Goal: Transaction & Acquisition: Purchase product/service

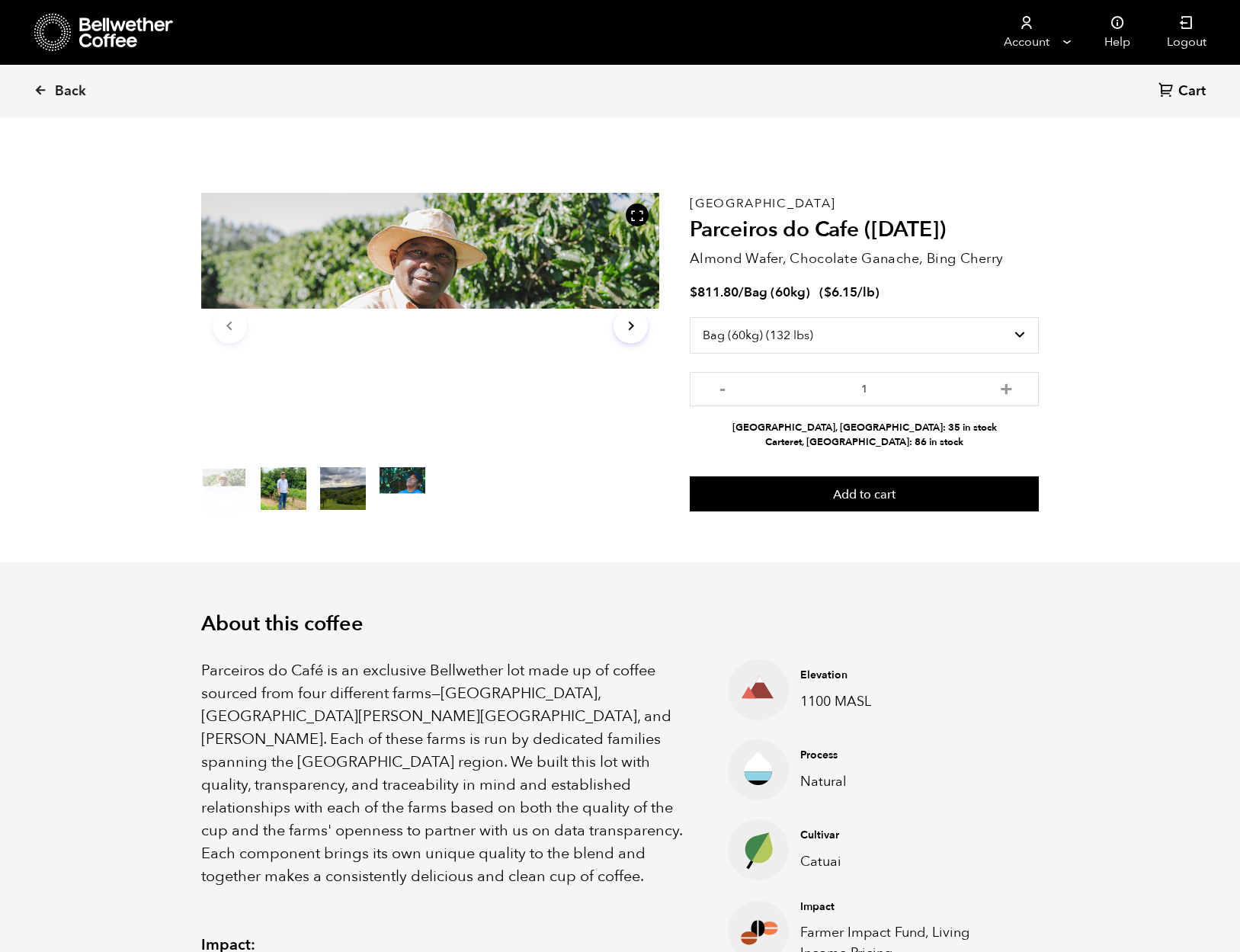
select select "bag-3"
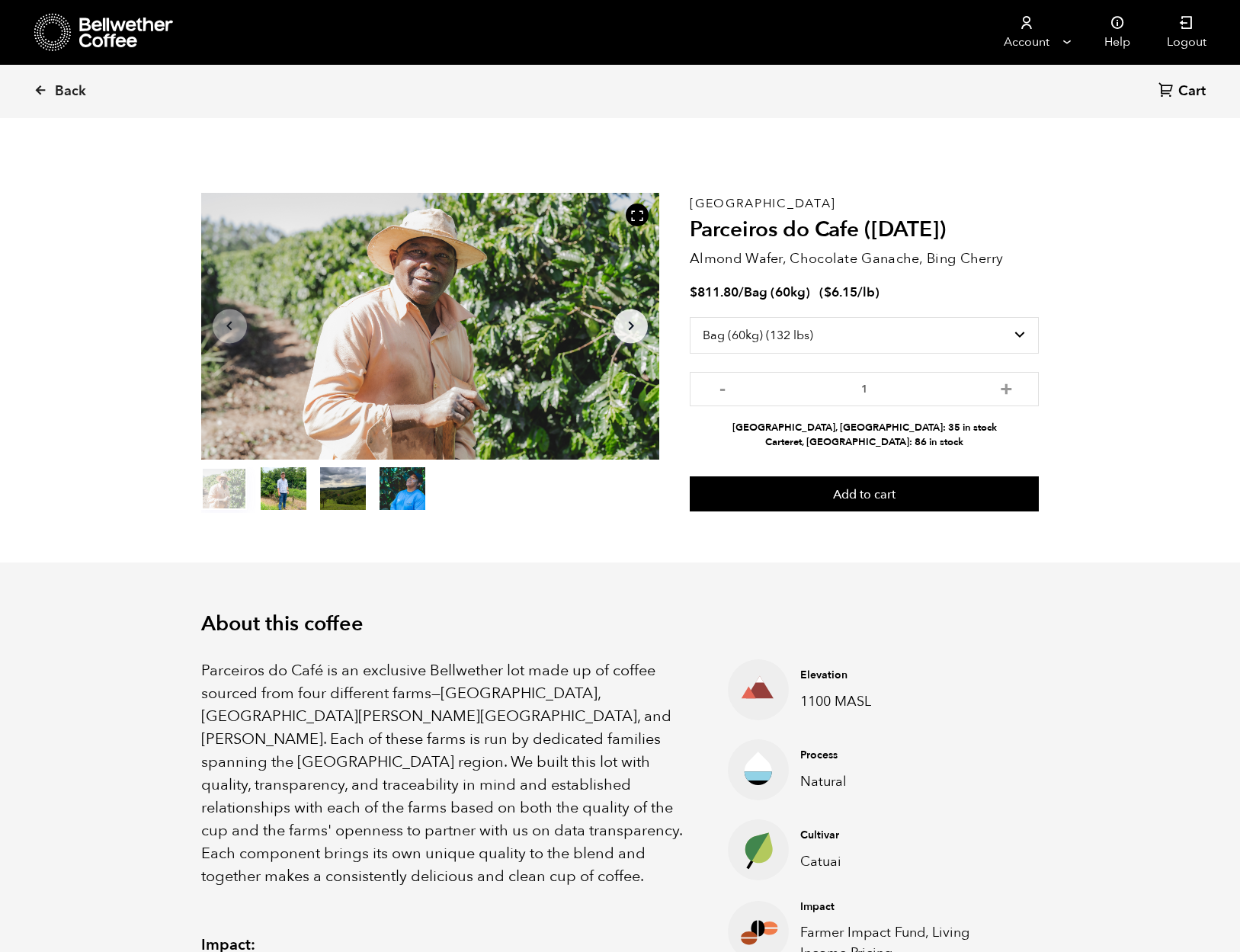
scroll to position [663, 812]
click at [70, 90] on span "Back" at bounding box center [70, 91] width 31 height 18
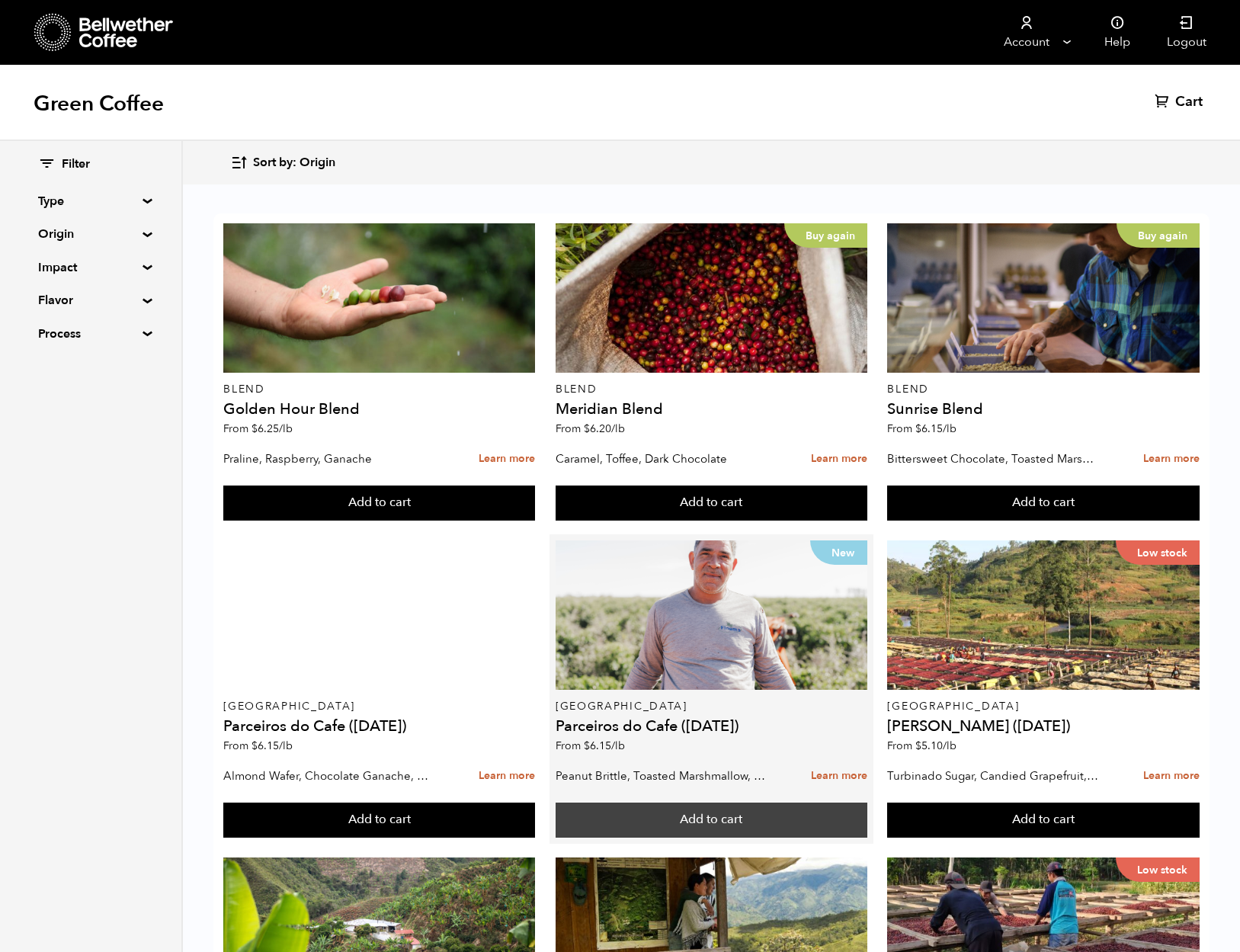
click at [667, 823] on button "Add to cart" at bounding box center [711, 819] width 312 height 35
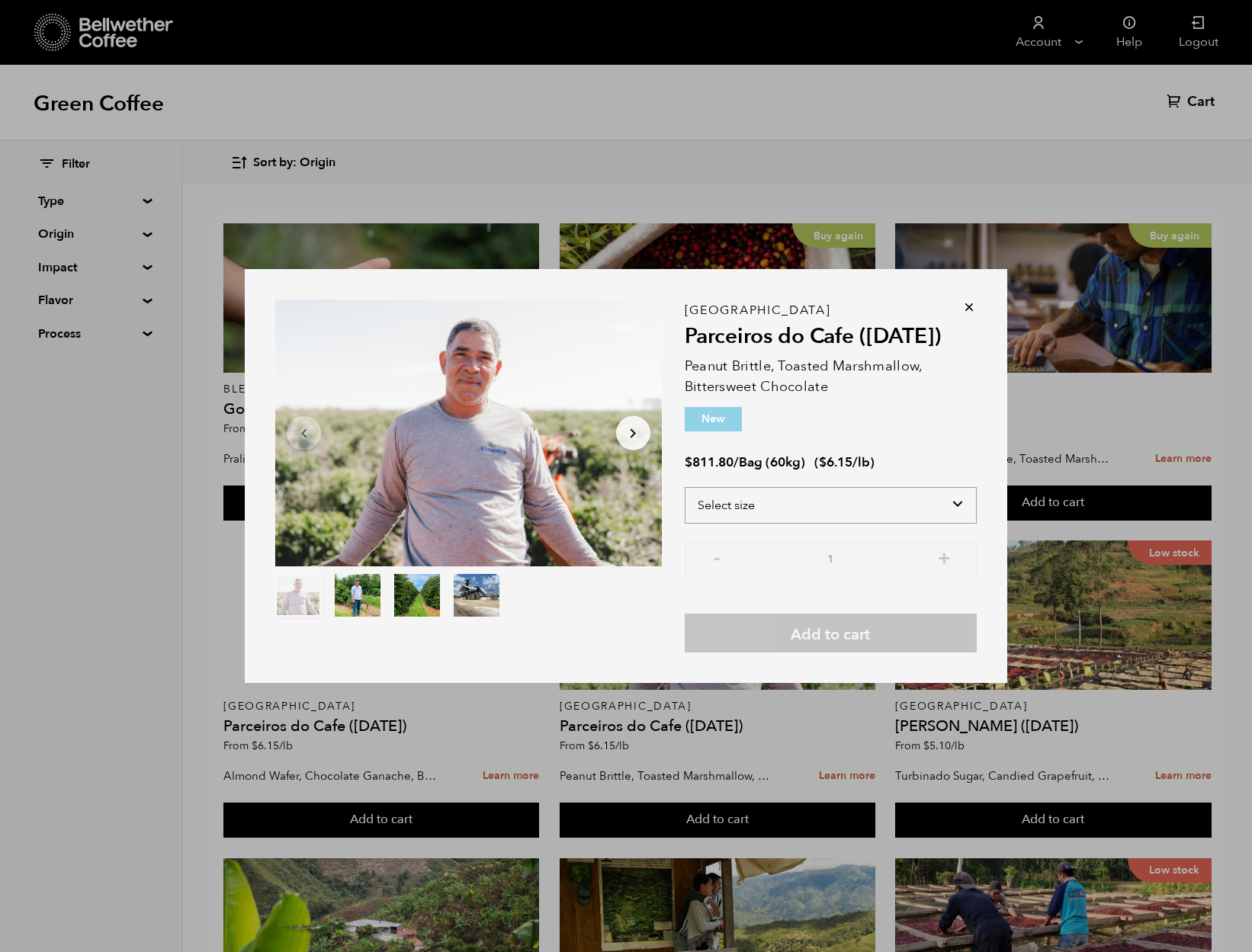
select select "bag-3"
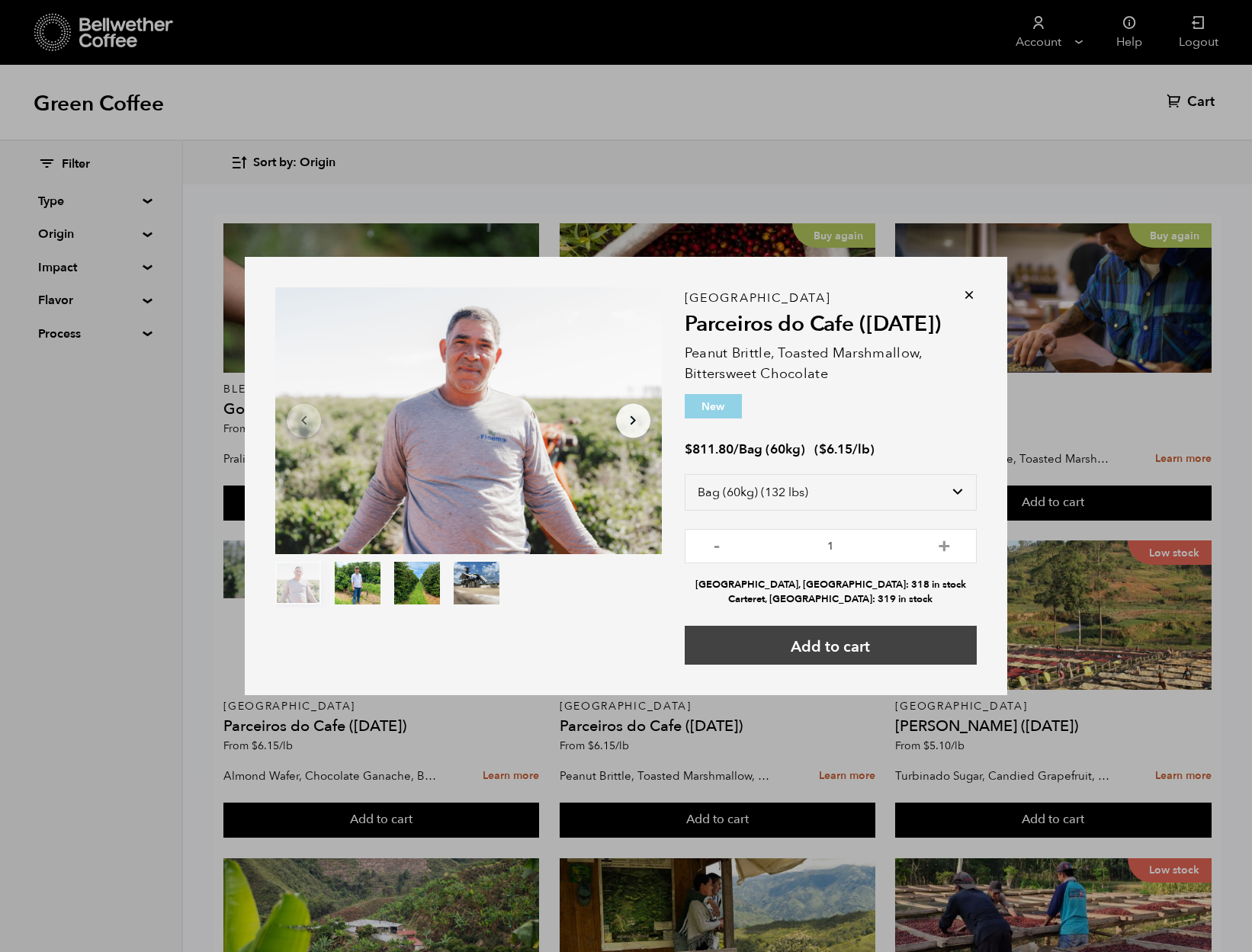
click at [876, 643] on button "Add to cart" at bounding box center [831, 645] width 292 height 39
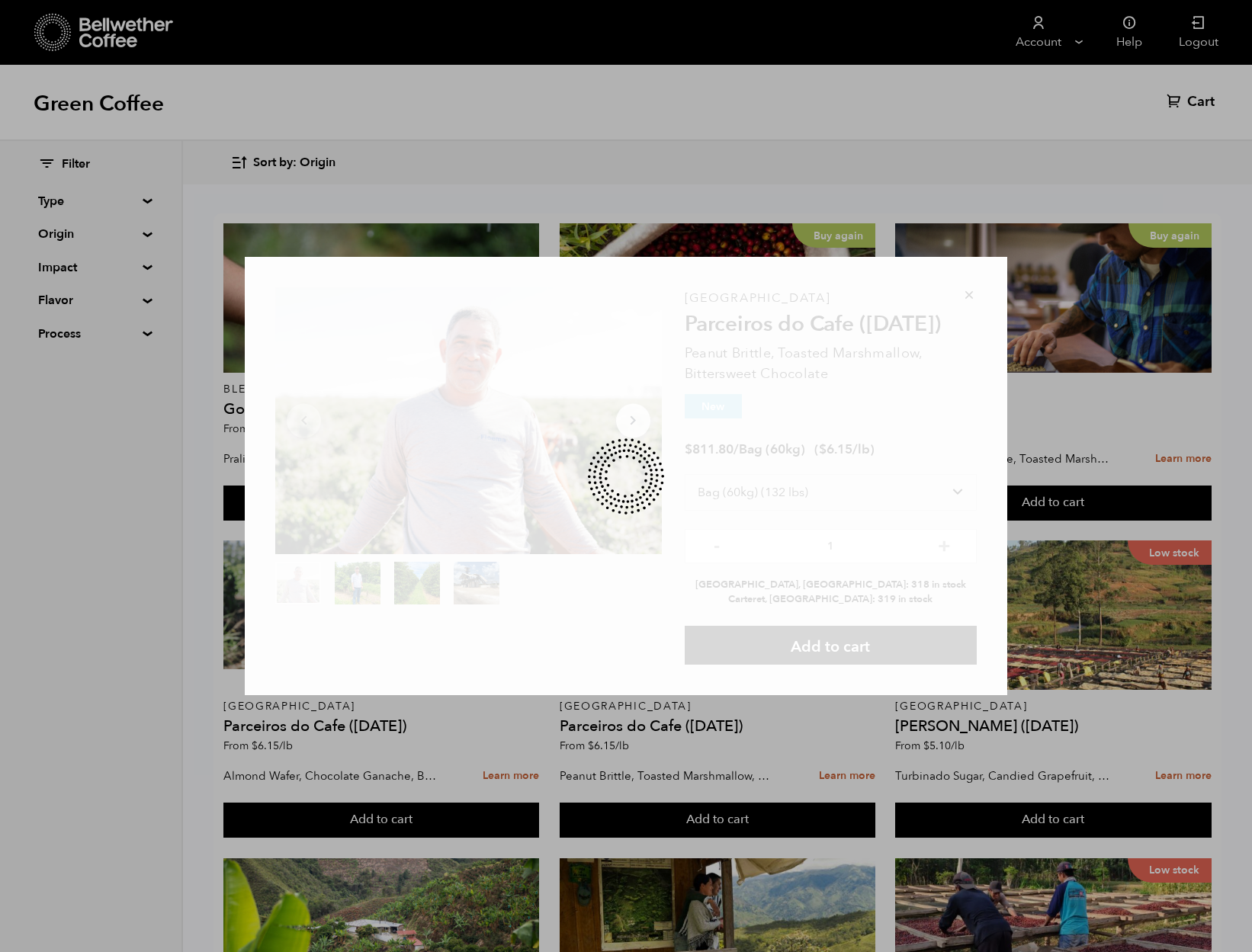
click at [1238, 750] on div "Item 1 of 4 Arrow Left Arrow Right item 0 item 1 item 2 item 3 Item 1 of 4 Braz…" at bounding box center [626, 476] width 1252 height 952
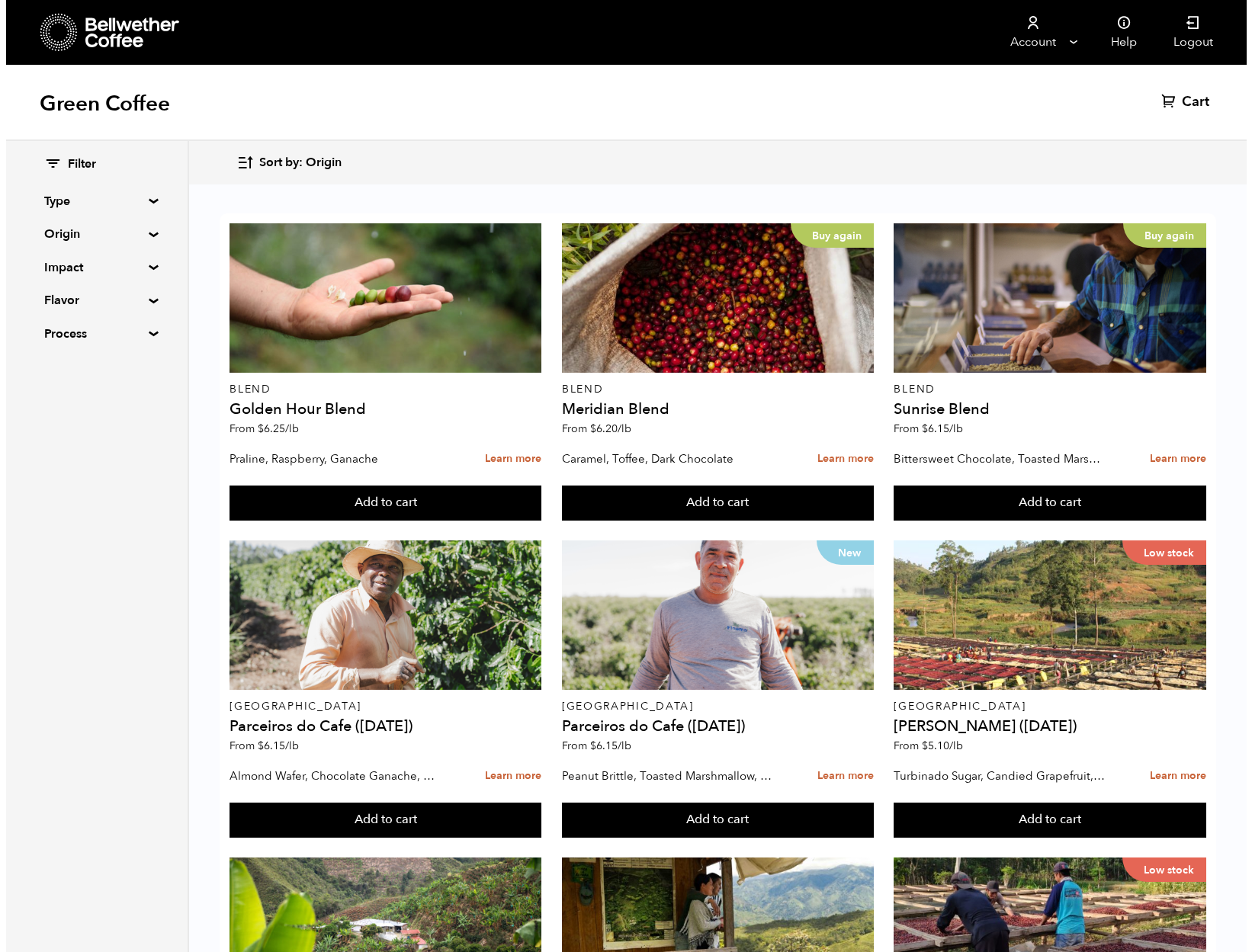
scroll to position [1199, 0]
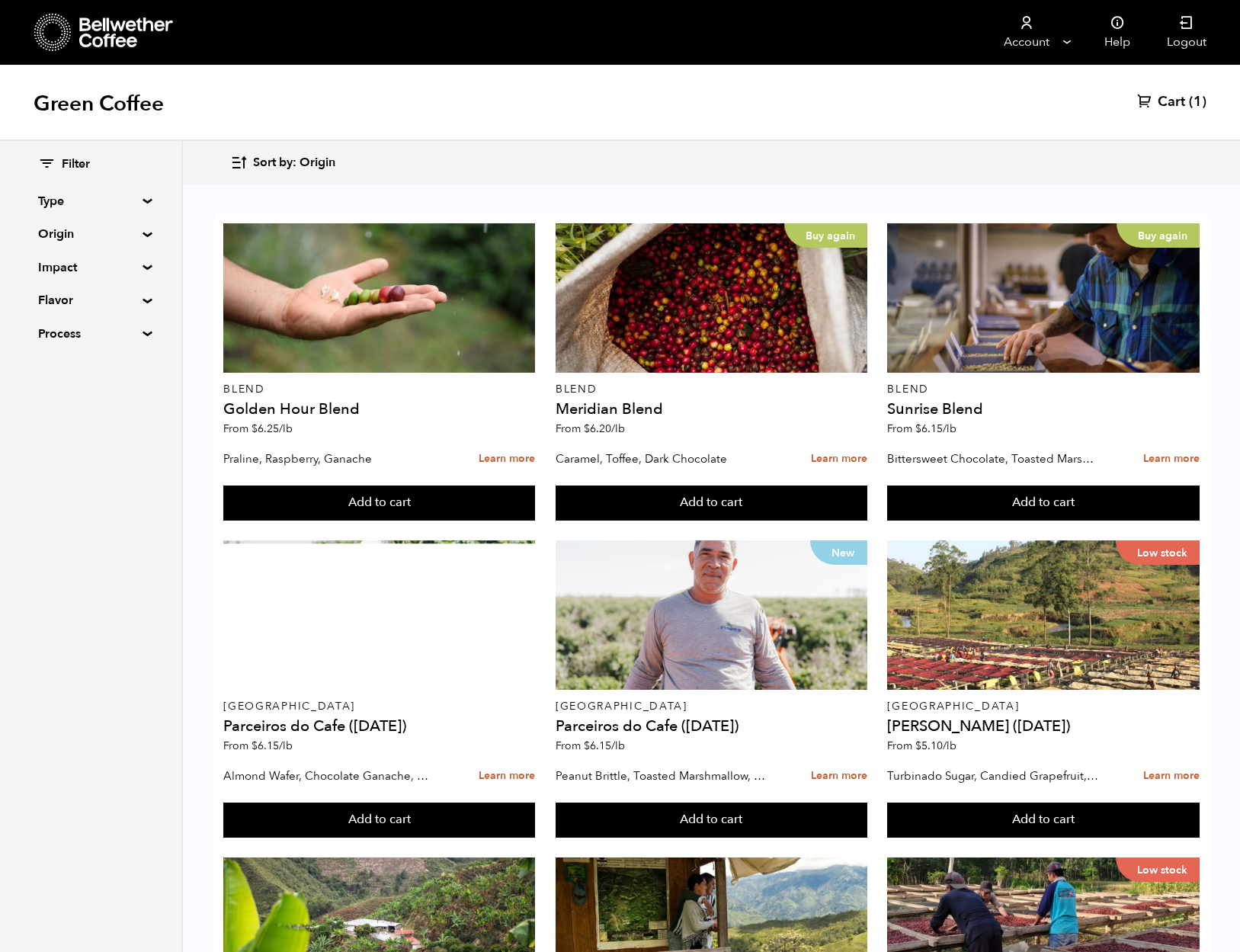
scroll to position [1199, 0]
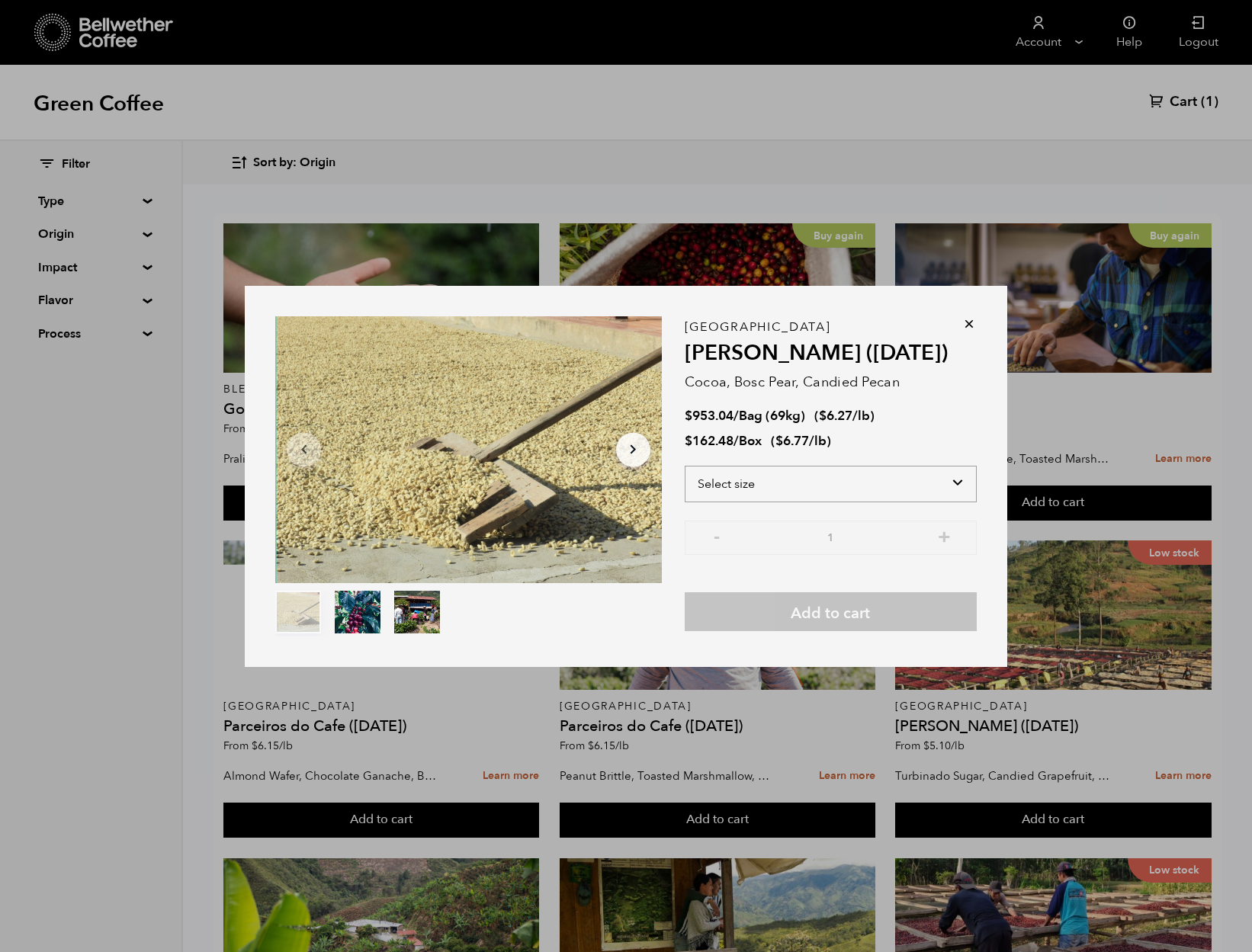
select select "bag-2"
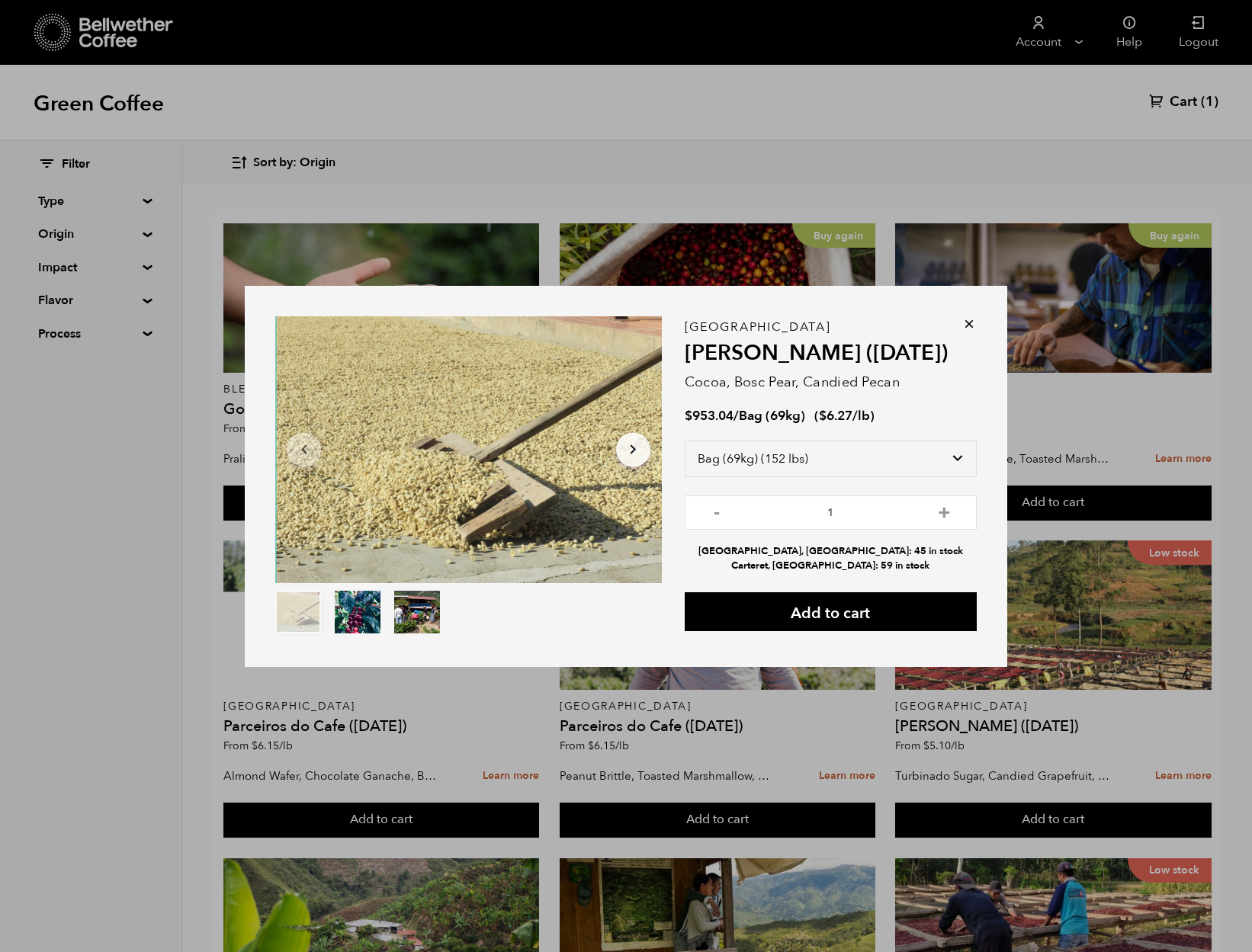
click at [966, 323] on icon at bounding box center [969, 324] width 16 height 16
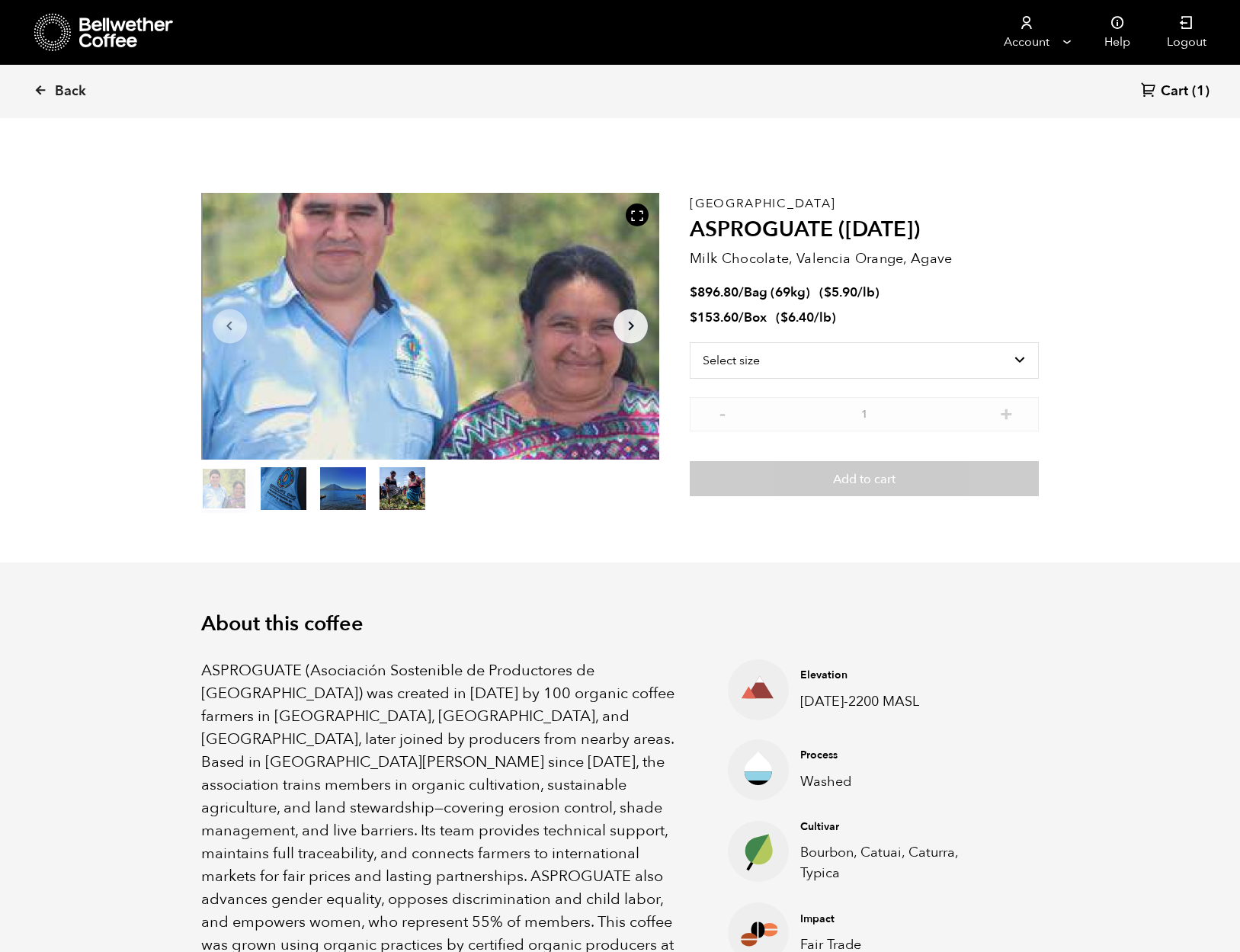
scroll to position [663, 812]
select select "bag-2"
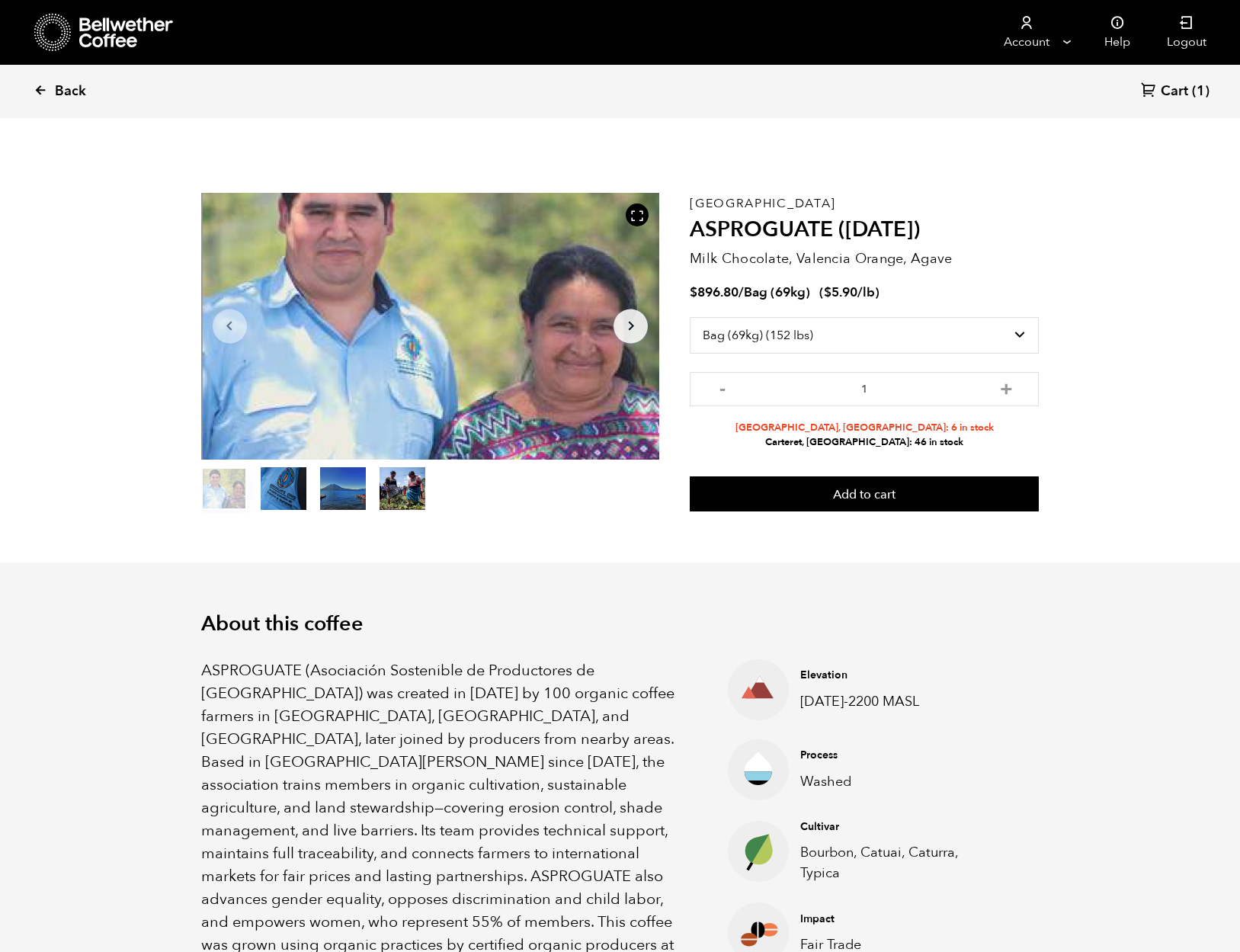
click at [60, 88] on span "Back" at bounding box center [70, 91] width 31 height 18
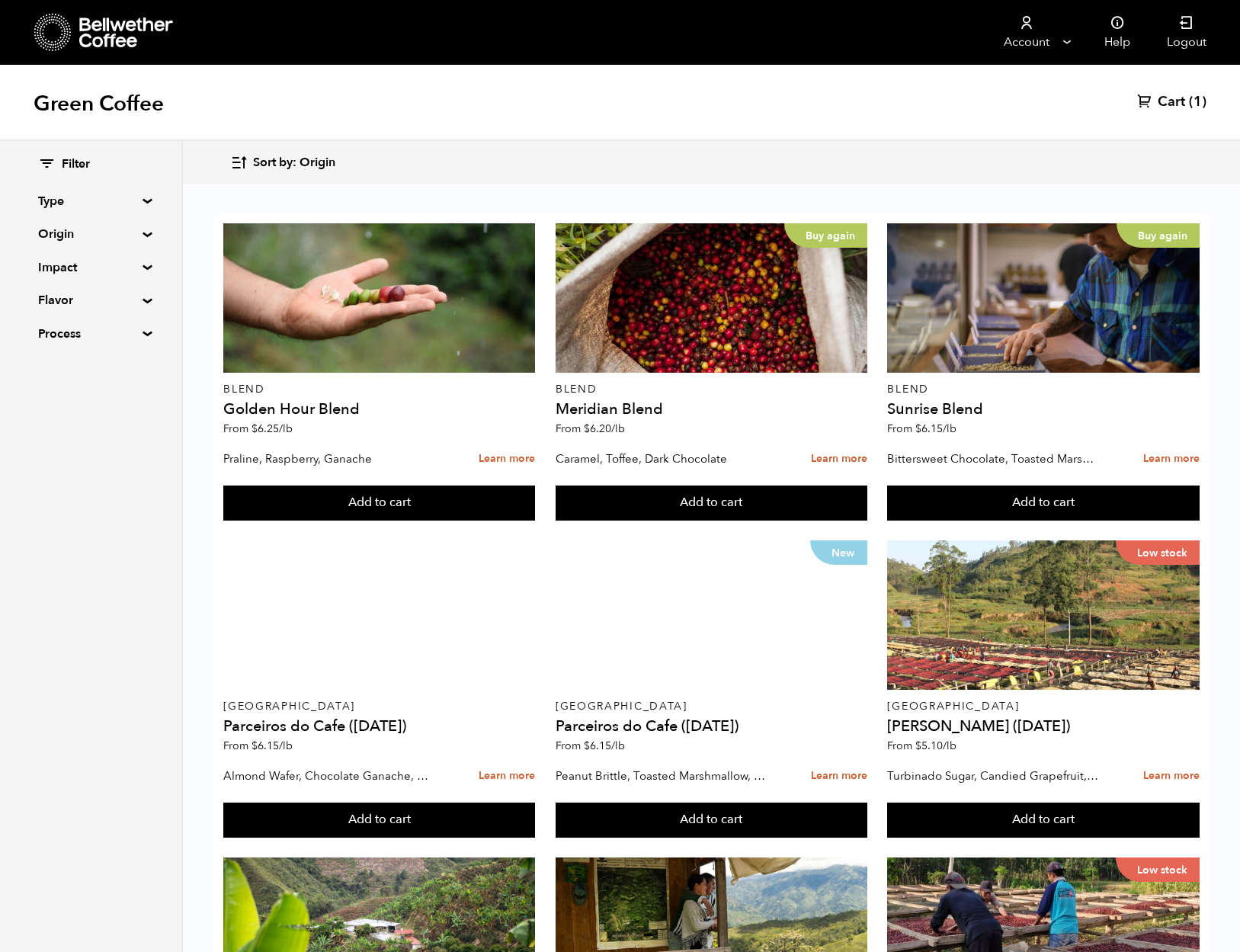
scroll to position [1199, 0]
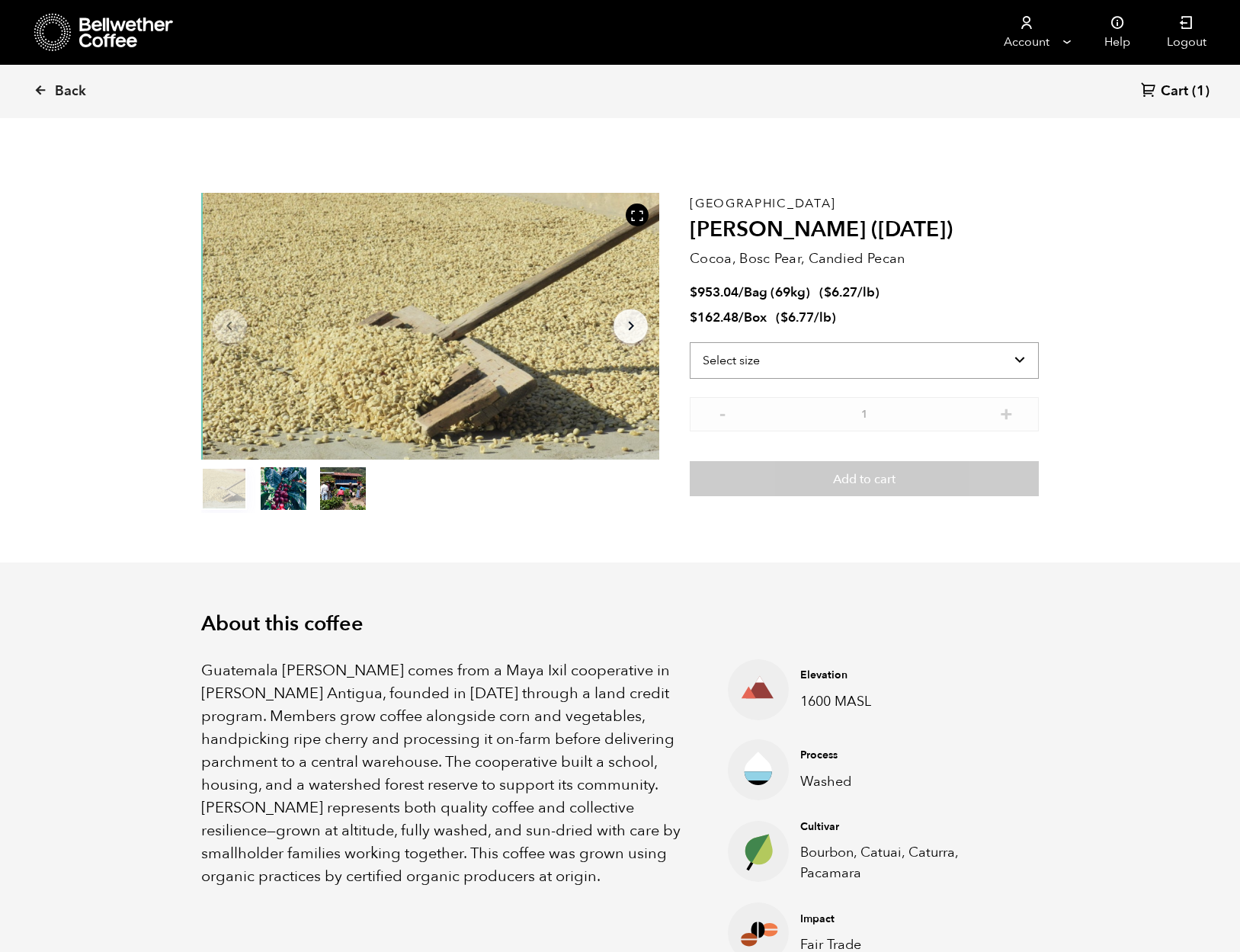
scroll to position [663, 812]
select select "bag-2"
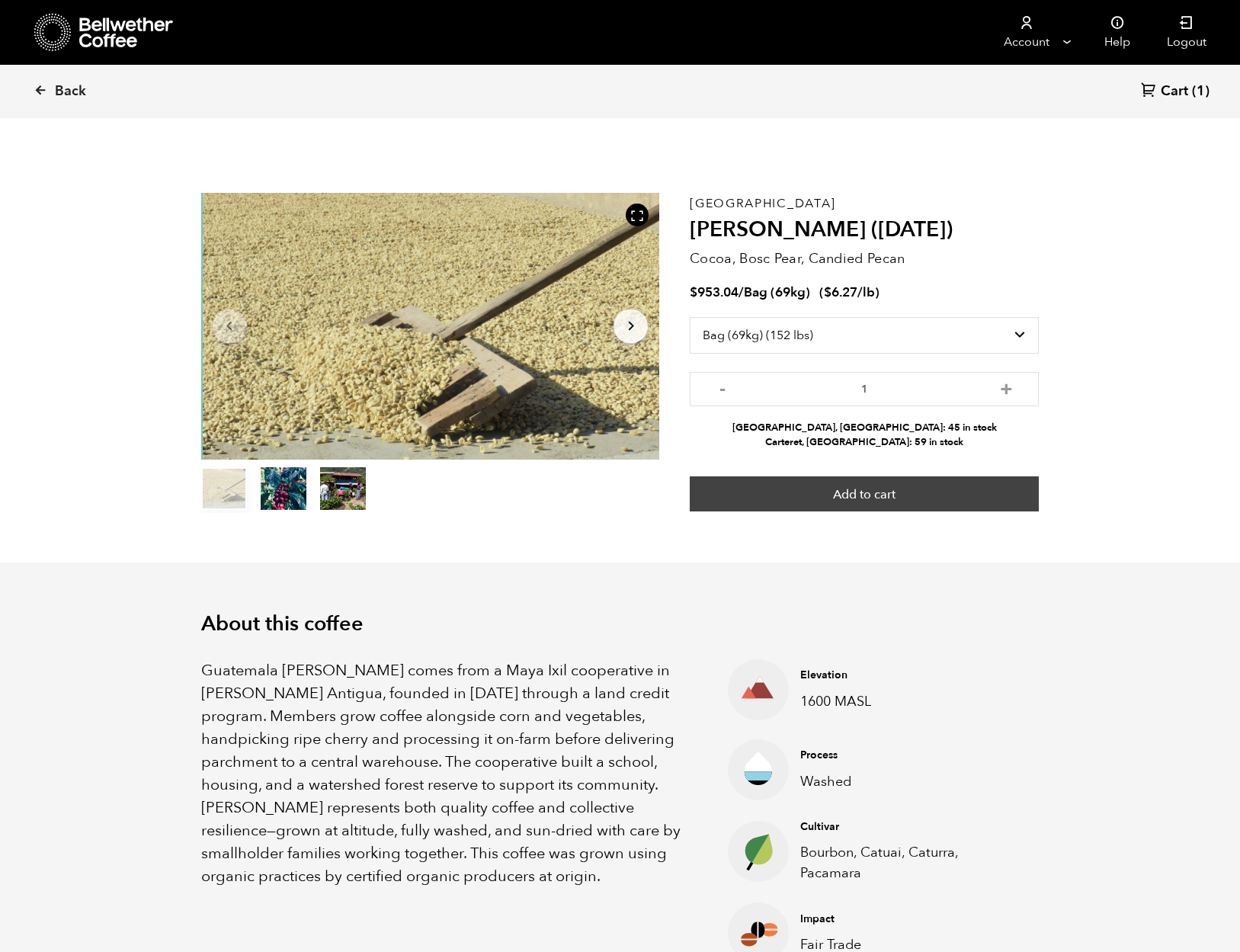
click at [819, 492] on button "Add to cart" at bounding box center [864, 494] width 349 height 35
click at [901, 497] on button "Add to cart" at bounding box center [864, 494] width 349 height 35
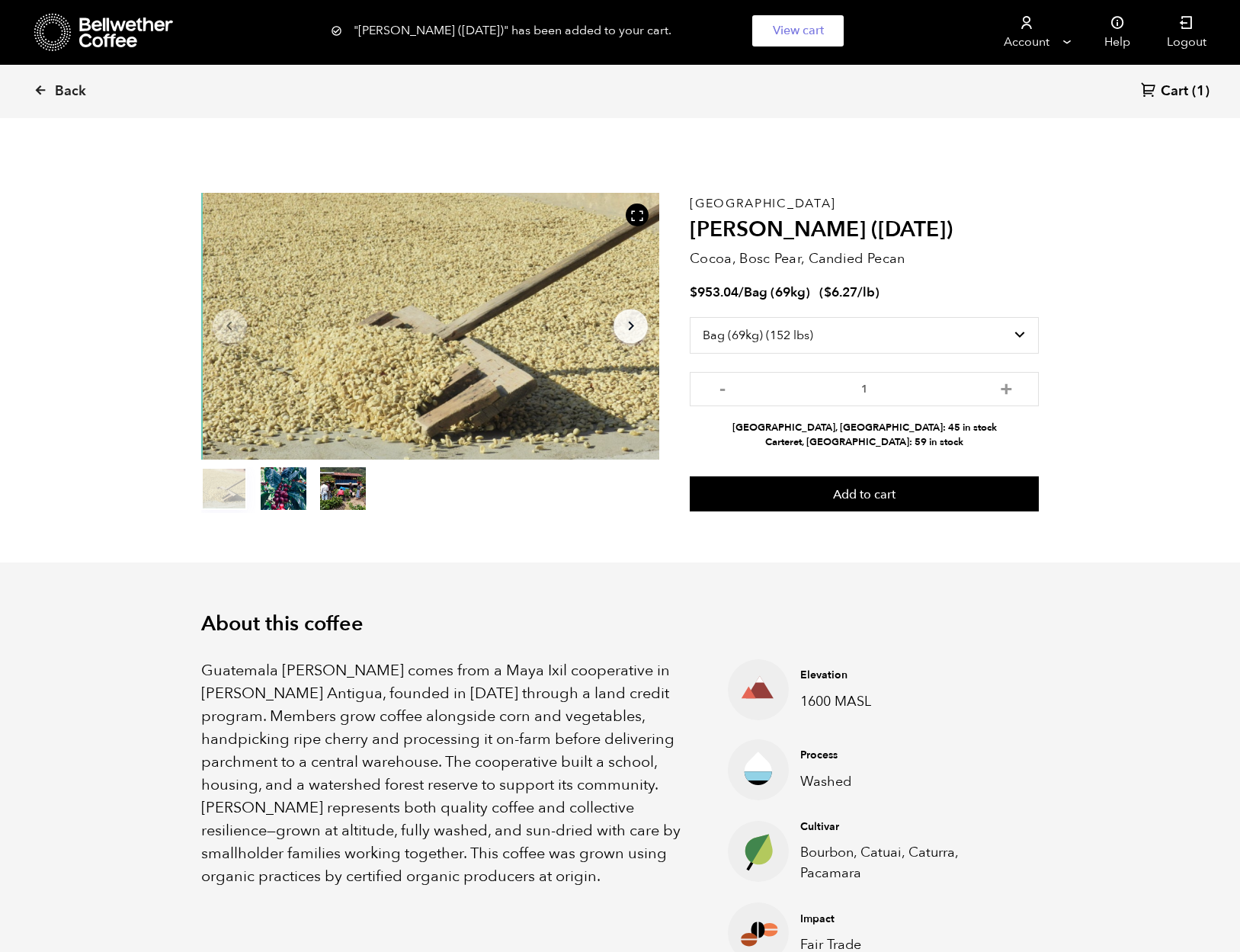
click at [1176, 95] on span "Cart" at bounding box center [1174, 91] width 27 height 18
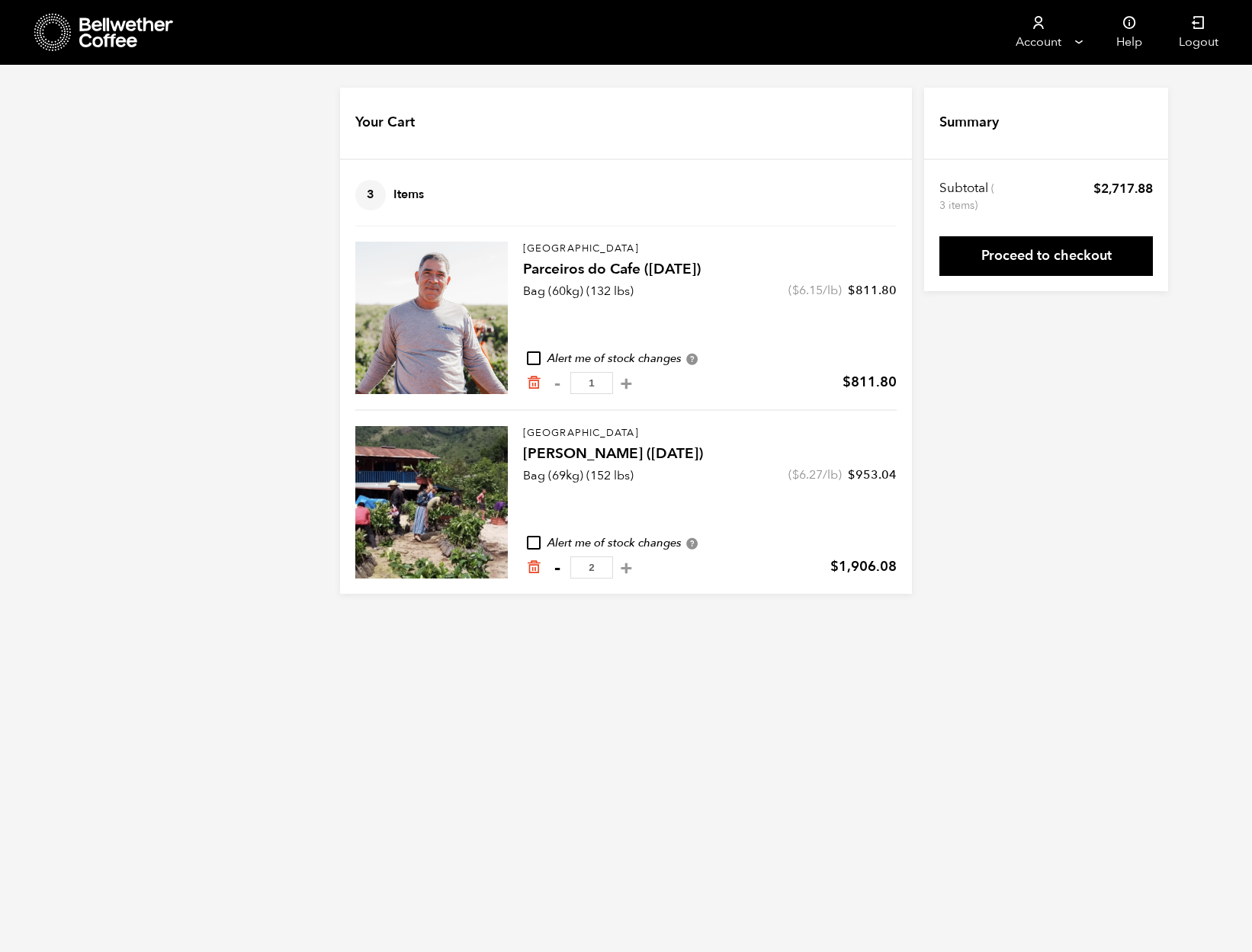
click at [555, 570] on button "-" at bounding box center [557, 568] width 19 height 16
type input "1"
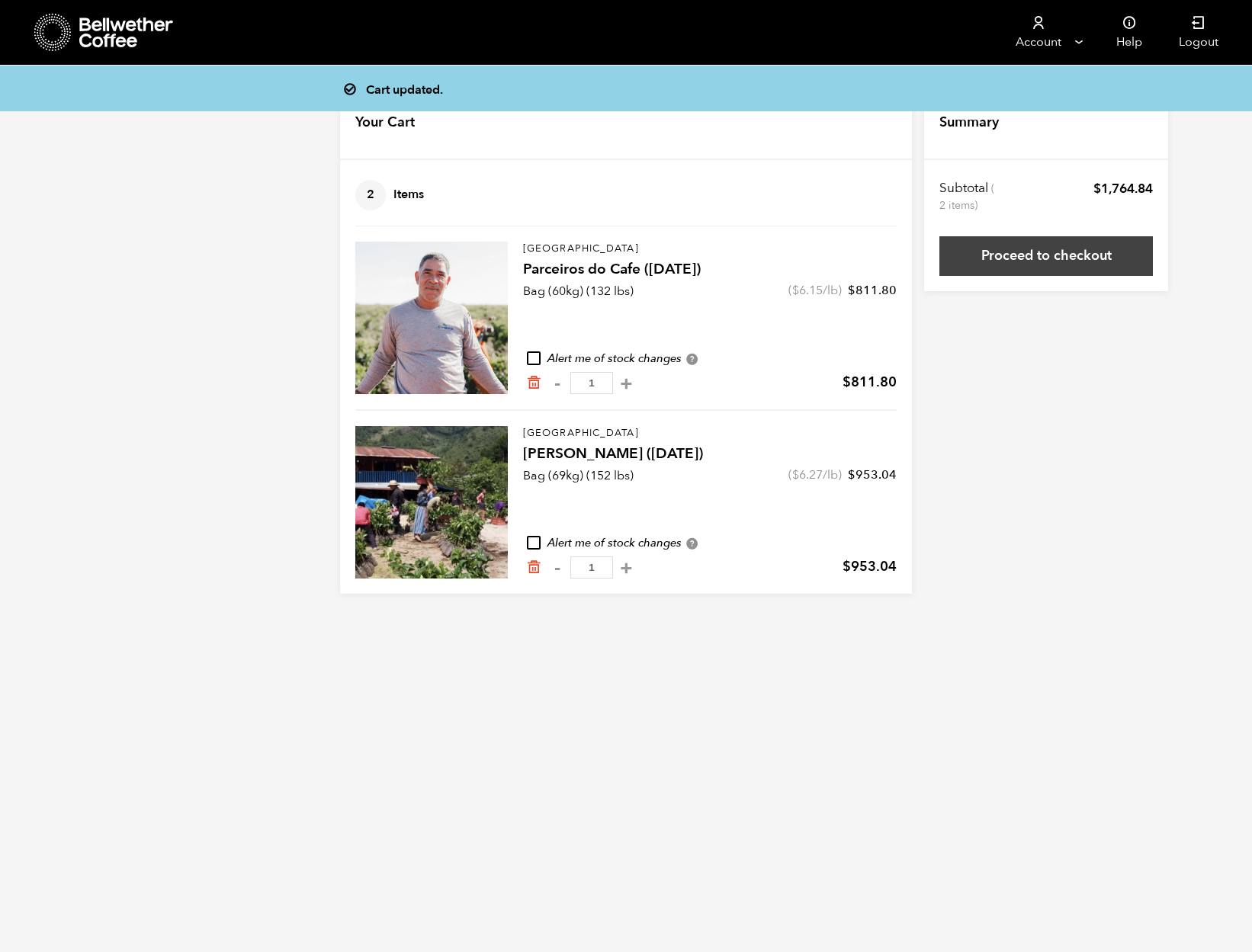
click at [1025, 264] on link "Proceed to checkout" at bounding box center [1046, 256] width 214 height 40
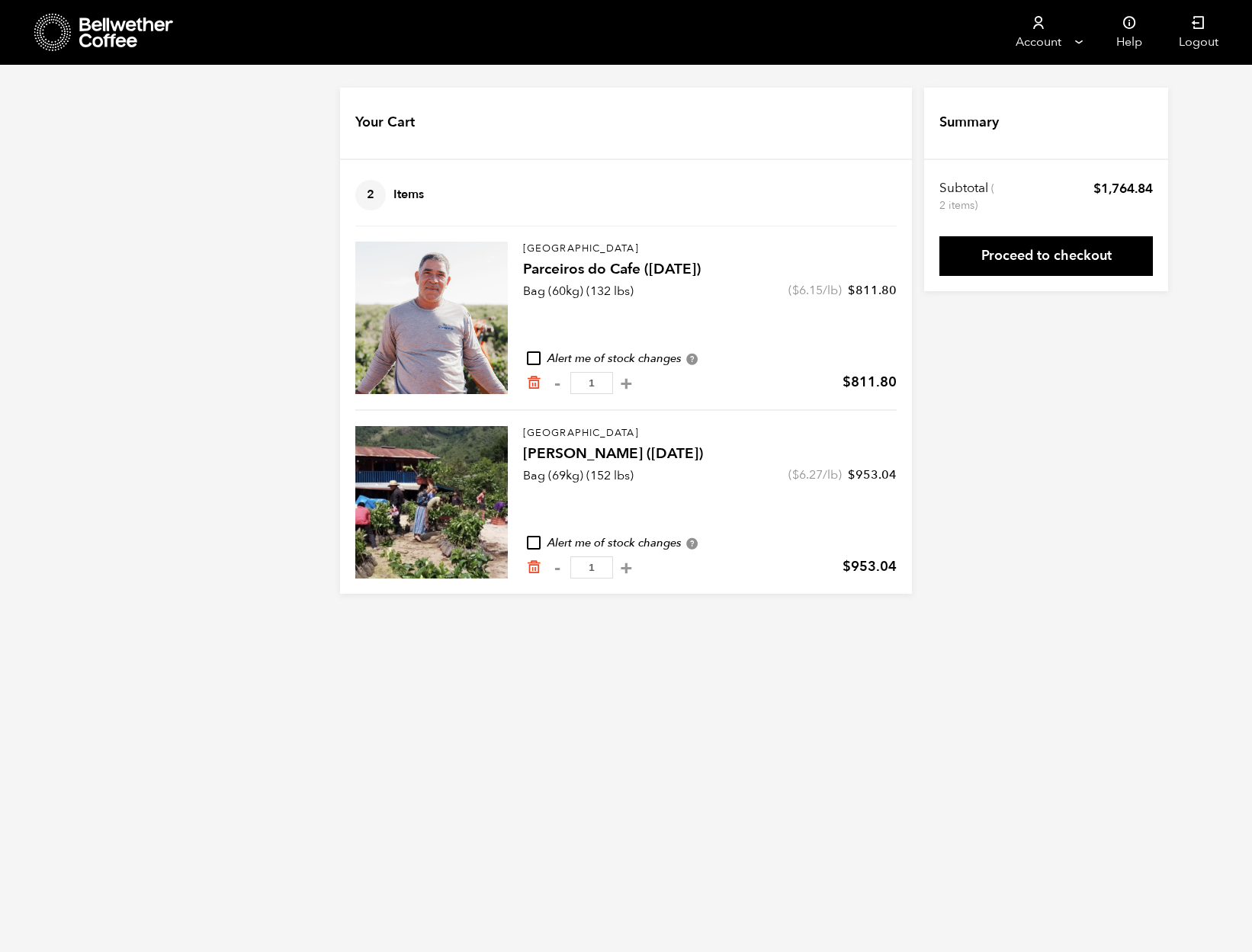
click at [530, 570] on icon "Remove from cart" at bounding box center [534, 567] width 16 height 16
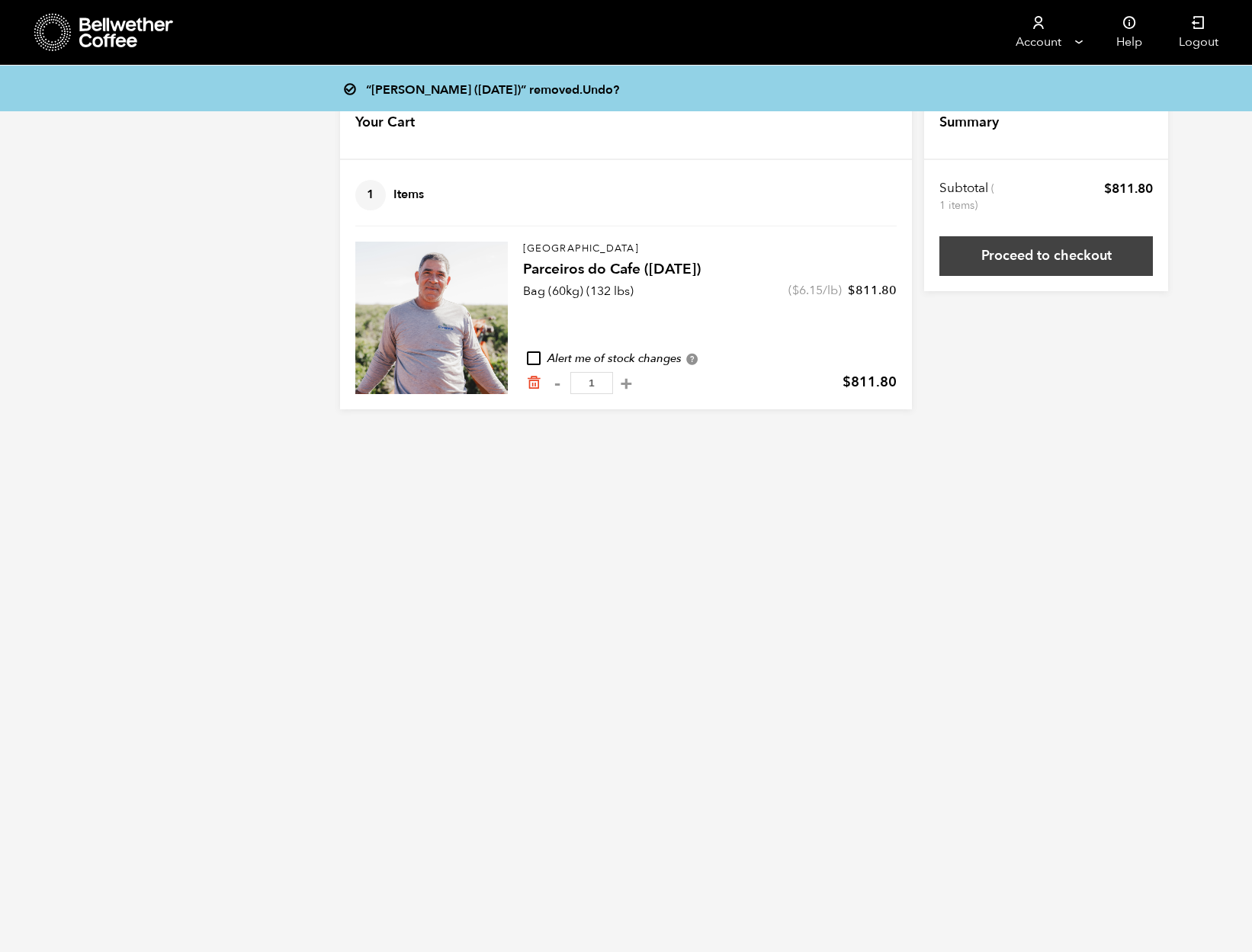
click at [1044, 255] on link "Proceed to checkout" at bounding box center [1046, 256] width 214 height 40
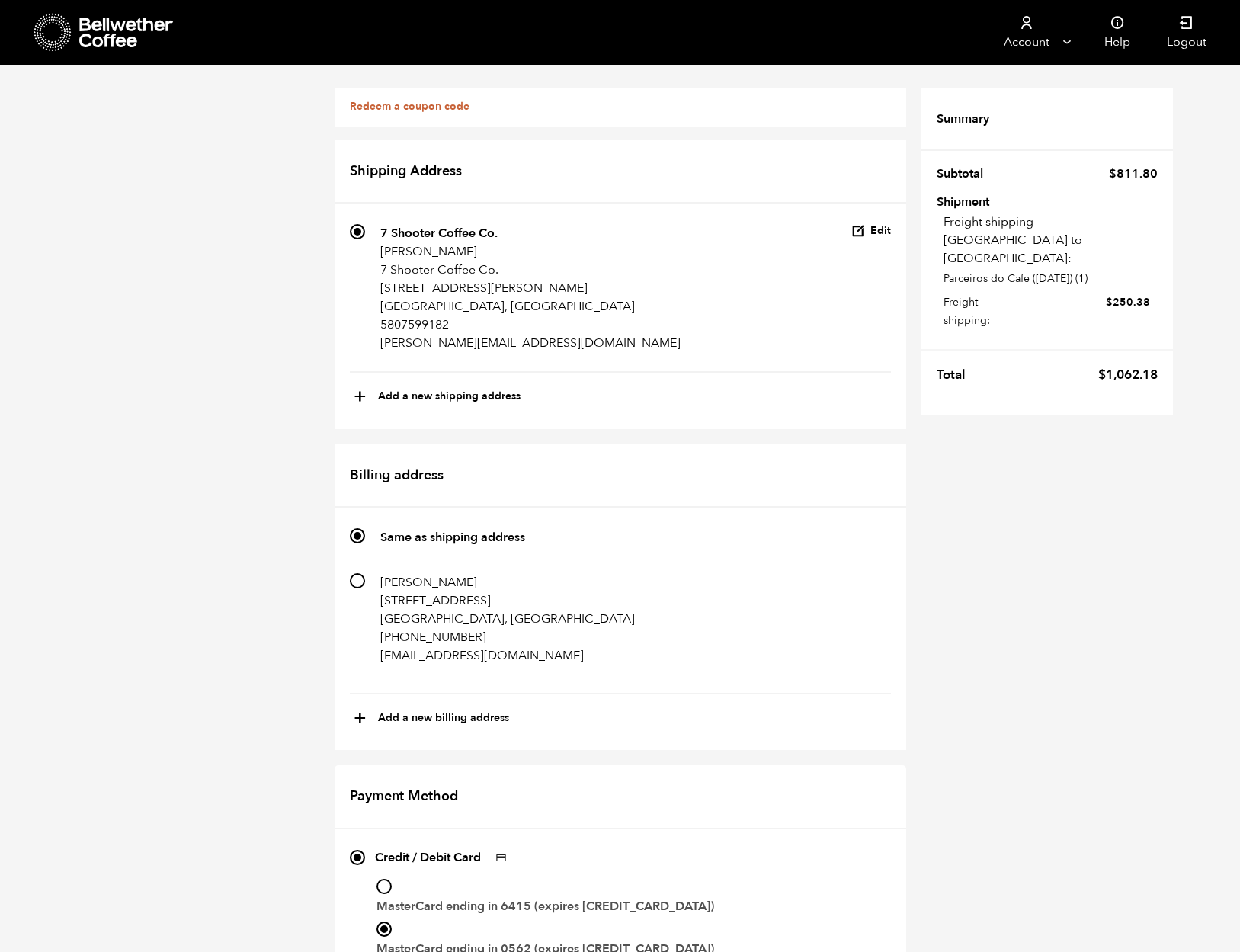
click at [1063, 499] on div "Redeem a coupon code If you have a coupon code, please apply it below. Apply co…" at bounding box center [620, 733] width 1240 height 1336
